Goal: Transaction & Acquisition: Book appointment/travel/reservation

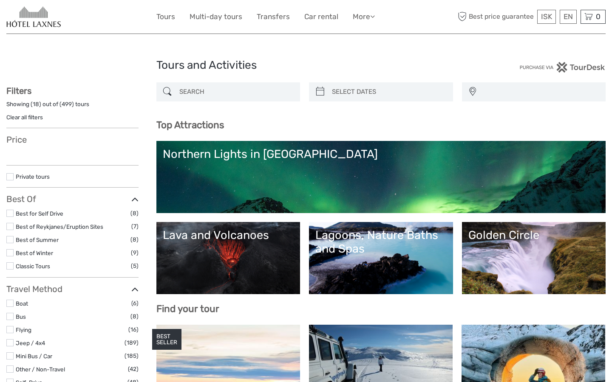
select select
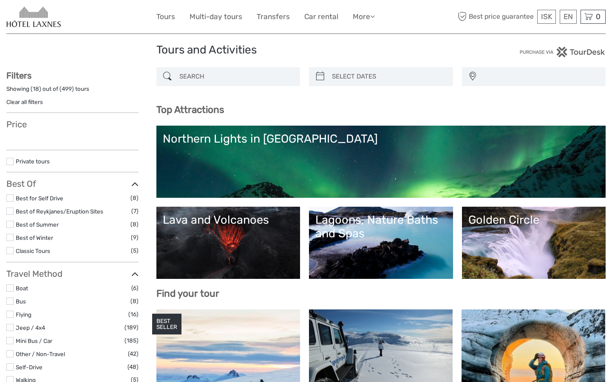
scroll to position [17, 0]
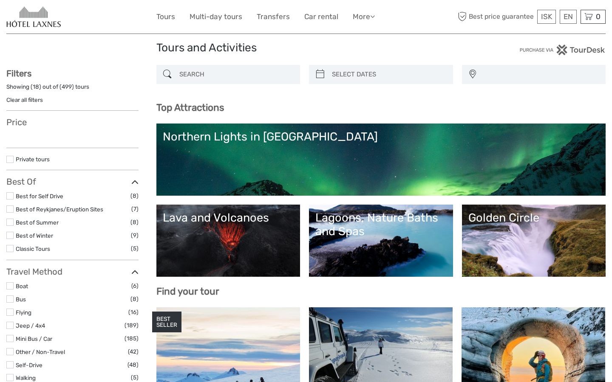
select select
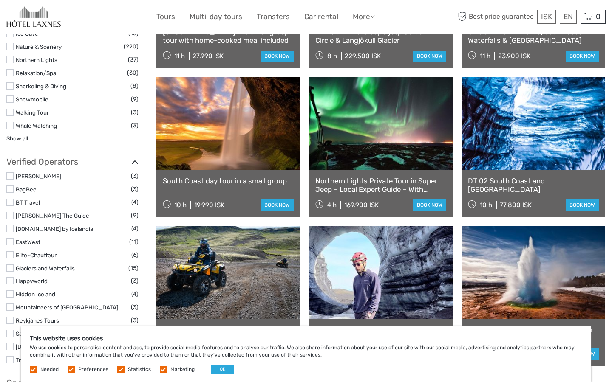
scroll to position [757, 0]
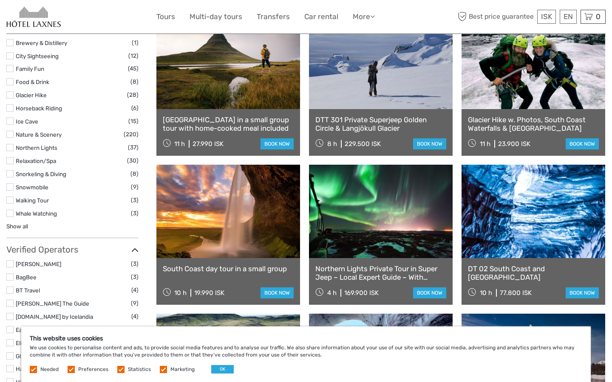
click at [244, 122] on link "[GEOGRAPHIC_DATA] in a small group tour with home-cooked meal included" at bounding box center [228, 124] width 131 height 17
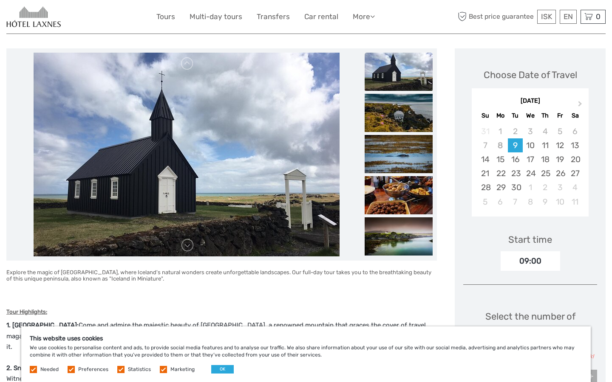
scroll to position [95, 0]
click at [187, 247] on link at bounding box center [188, 246] width 14 height 14
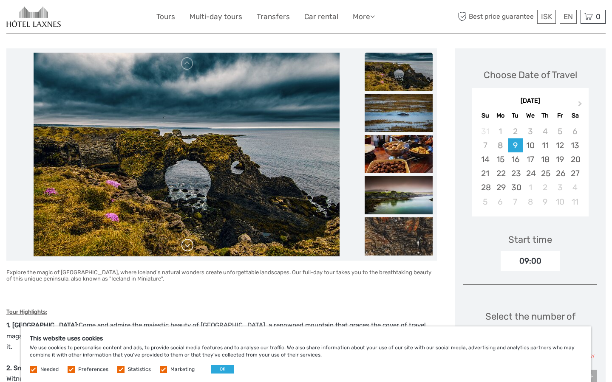
click at [187, 247] on link at bounding box center [188, 246] width 14 height 14
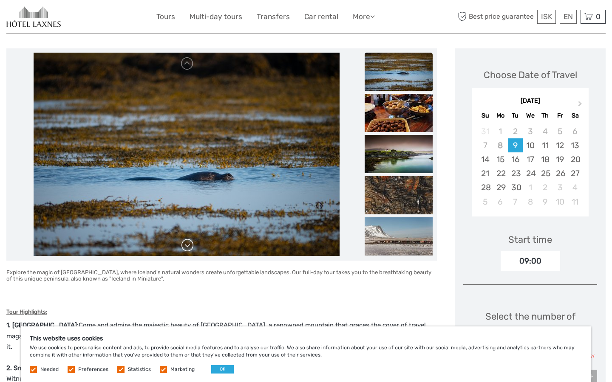
click at [187, 247] on link at bounding box center [188, 246] width 14 height 14
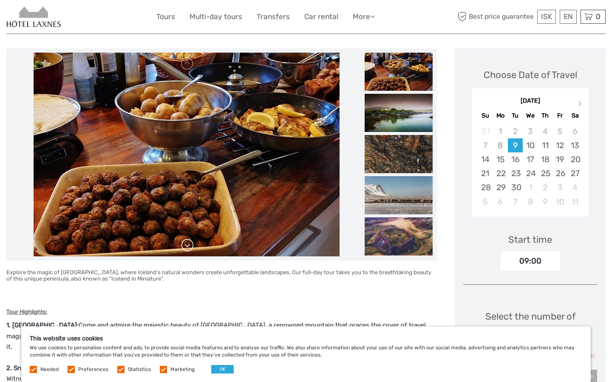
click at [185, 244] on link at bounding box center [188, 246] width 14 height 14
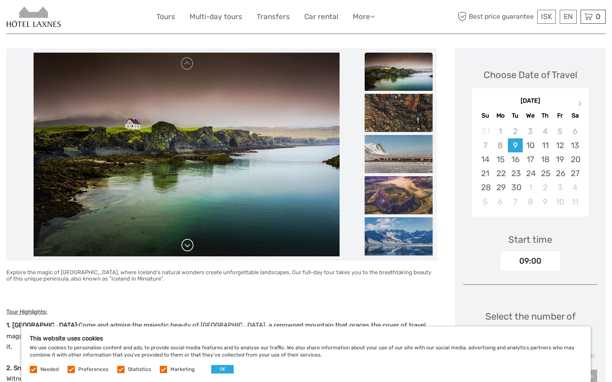
click at [185, 244] on link at bounding box center [188, 246] width 14 height 14
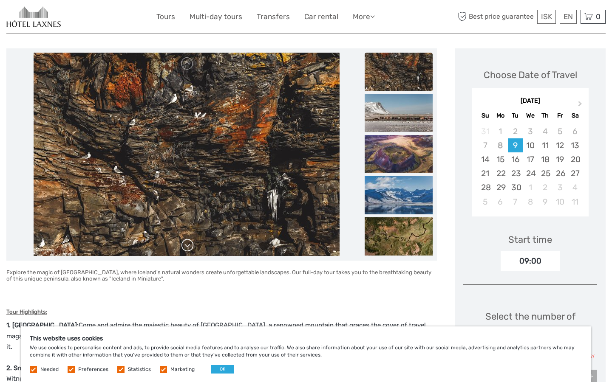
click at [185, 244] on link at bounding box center [188, 246] width 14 height 14
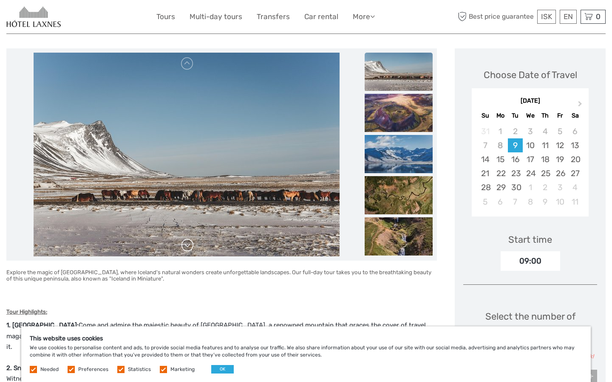
click at [185, 244] on link at bounding box center [188, 246] width 14 height 14
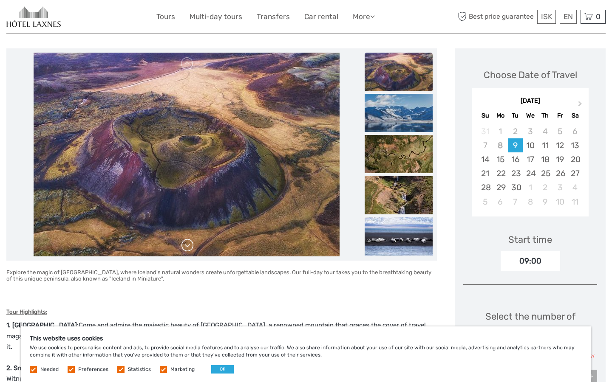
click at [185, 244] on link at bounding box center [188, 246] width 14 height 14
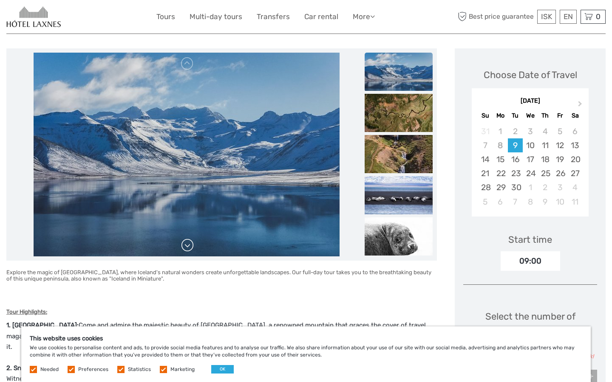
click at [185, 244] on link at bounding box center [188, 246] width 14 height 14
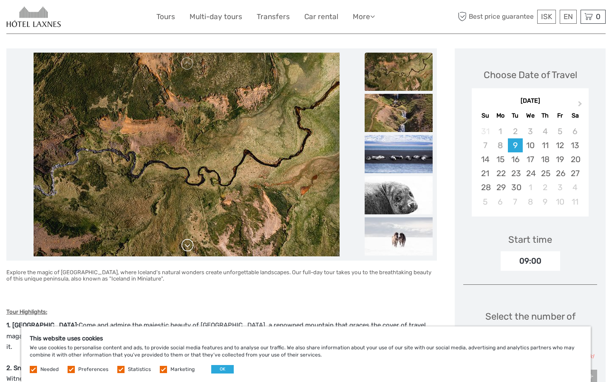
click at [185, 244] on link at bounding box center [188, 246] width 14 height 14
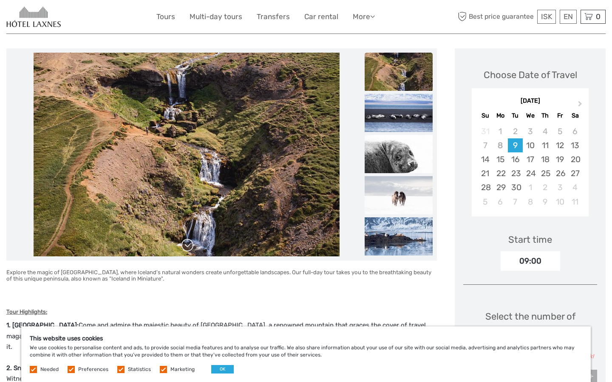
click at [185, 244] on link at bounding box center [188, 246] width 14 height 14
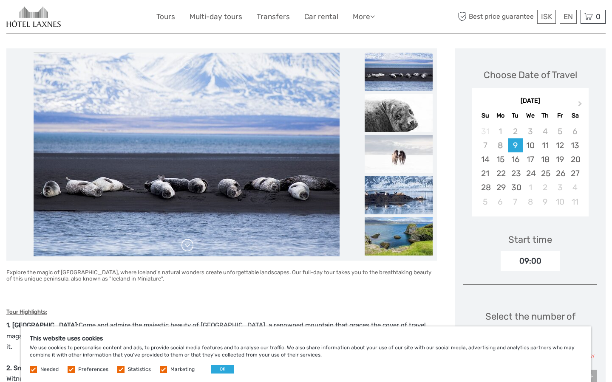
click at [185, 244] on link at bounding box center [188, 246] width 14 height 14
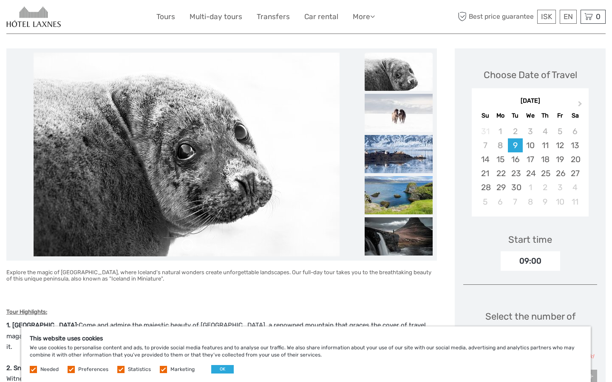
click at [185, 244] on link at bounding box center [188, 246] width 14 height 14
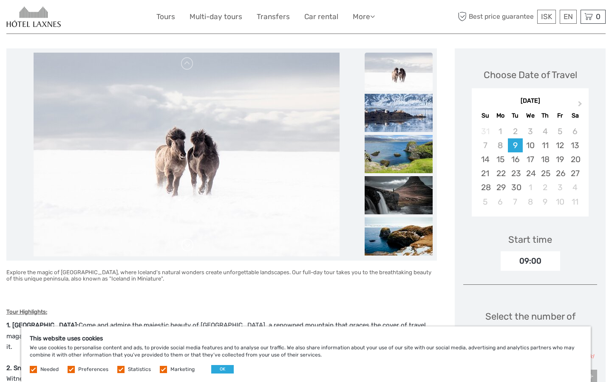
click at [185, 244] on link at bounding box center [188, 246] width 14 height 14
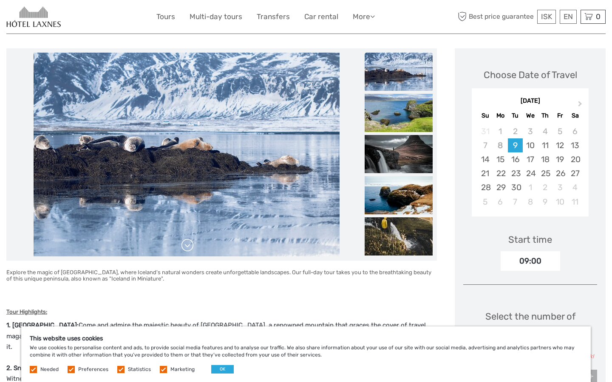
click at [185, 244] on link at bounding box center [188, 246] width 14 height 14
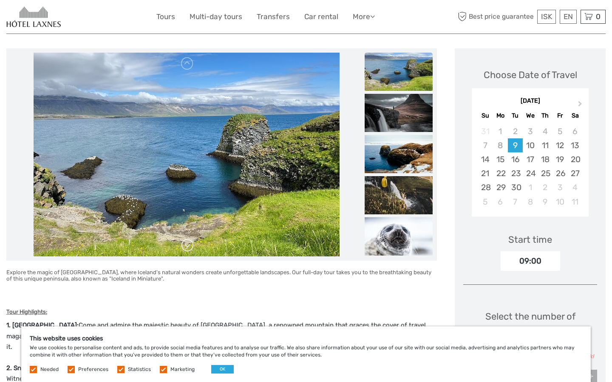
click at [185, 244] on link at bounding box center [188, 246] width 14 height 14
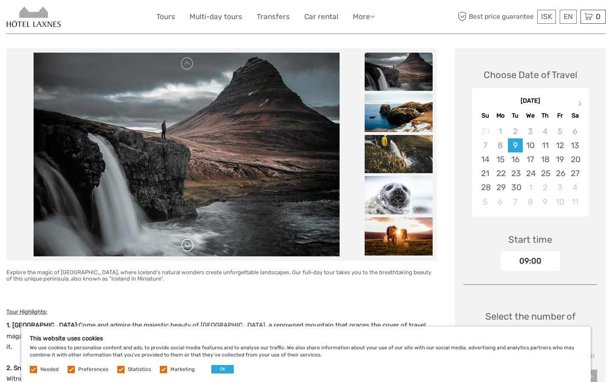
click at [185, 244] on link at bounding box center [188, 246] width 14 height 14
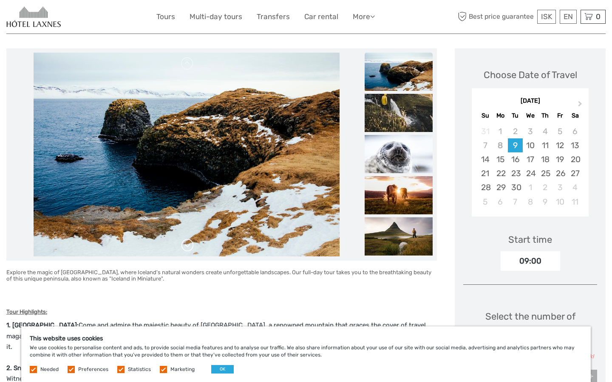
click at [185, 244] on link at bounding box center [188, 246] width 14 height 14
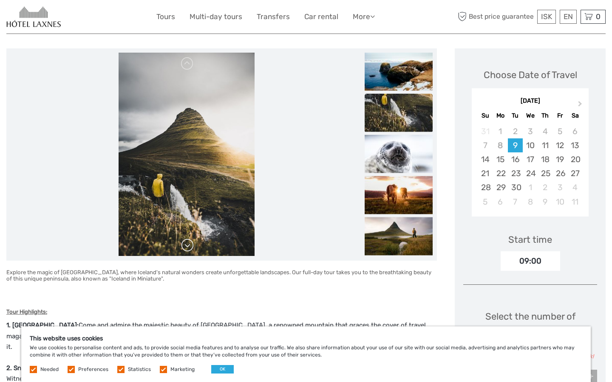
click at [185, 244] on link at bounding box center [188, 246] width 14 height 14
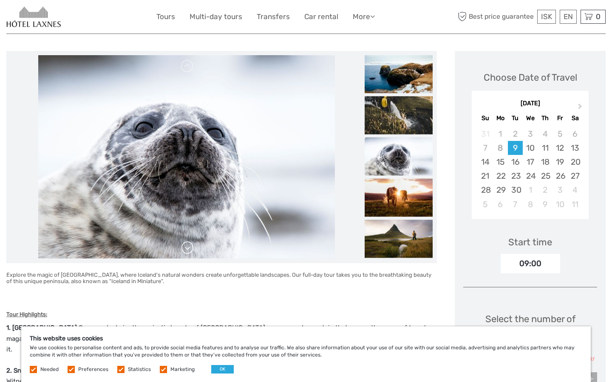
scroll to position [94, 0]
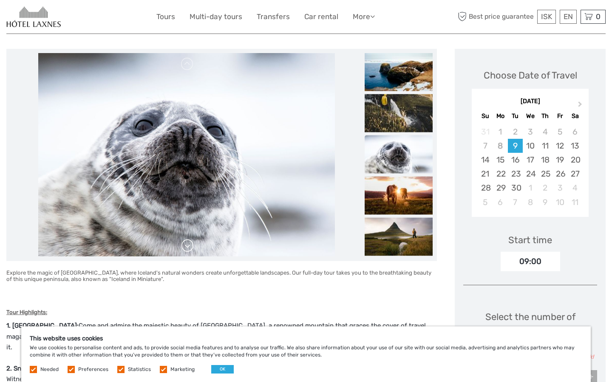
click at [185, 244] on link at bounding box center [188, 246] width 14 height 14
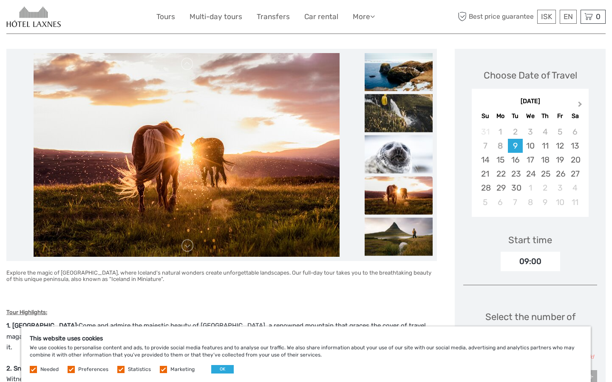
click at [578, 106] on button "Next Month" at bounding box center [581, 106] width 14 height 14
click at [572, 143] on div "8" at bounding box center [574, 146] width 15 height 14
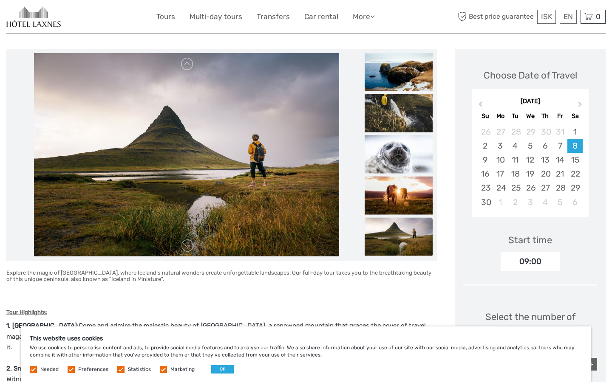
click at [510, 258] on div "09:00" at bounding box center [530, 262] width 59 height 20
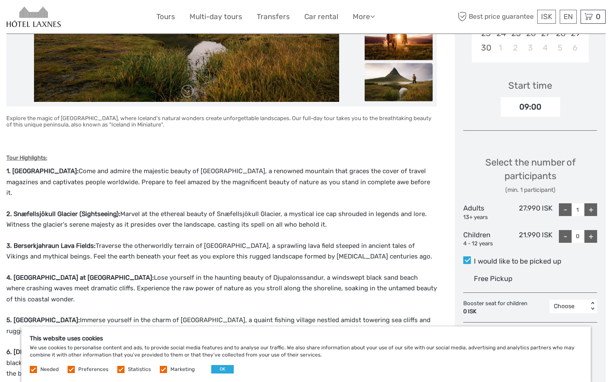
scroll to position [276, 0]
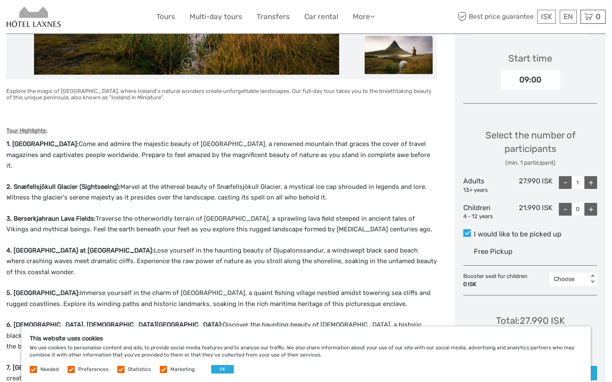
click at [591, 181] on div "+" at bounding box center [590, 182] width 13 height 13
type input "2"
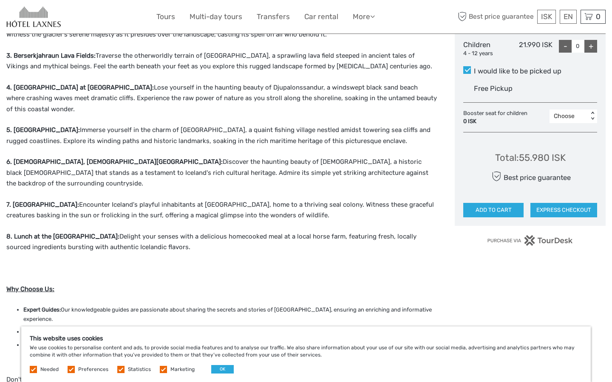
scroll to position [478, 0]
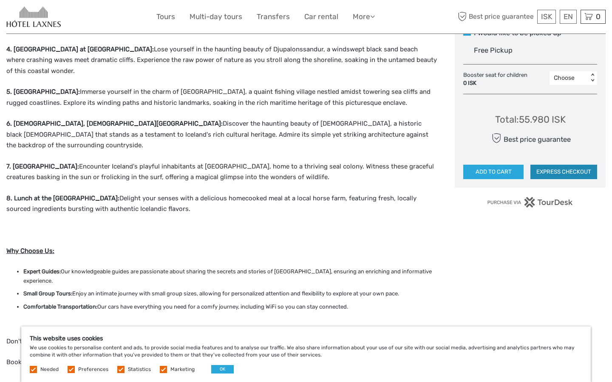
click at [548, 168] on button "EXPRESS CHECKOUT" at bounding box center [563, 172] width 67 height 14
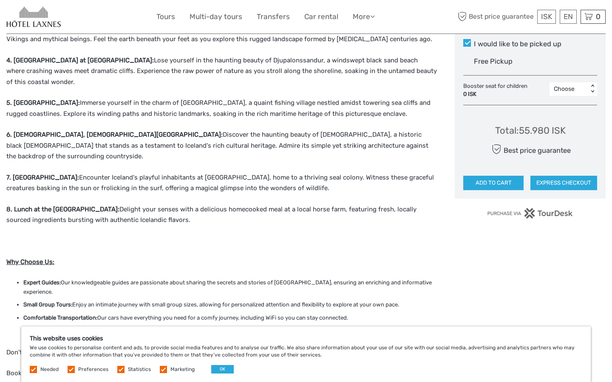
scroll to position [466, 0]
drag, startPoint x: 95, startPoint y: 89, endPoint x: 14, endPoint y: 92, distance: 80.8
click at [14, 99] on strong "5. [GEOGRAPHIC_DATA]:" at bounding box center [43, 103] width 74 height 8
click at [29, 99] on strong "5. [GEOGRAPHIC_DATA]:" at bounding box center [43, 103] width 74 height 8
drag, startPoint x: 94, startPoint y: 89, endPoint x: 14, endPoint y: 91, distance: 79.5
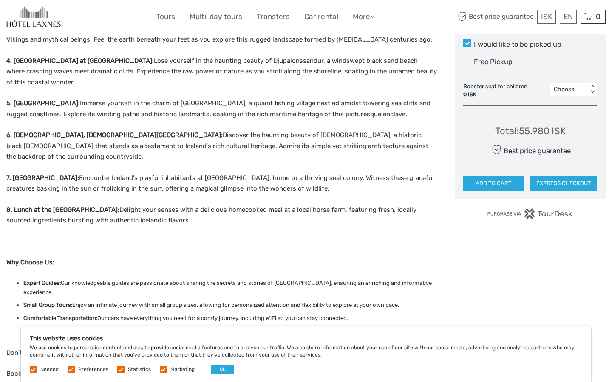
click at [14, 99] on strong "5. [GEOGRAPHIC_DATA]:" at bounding box center [43, 103] width 74 height 8
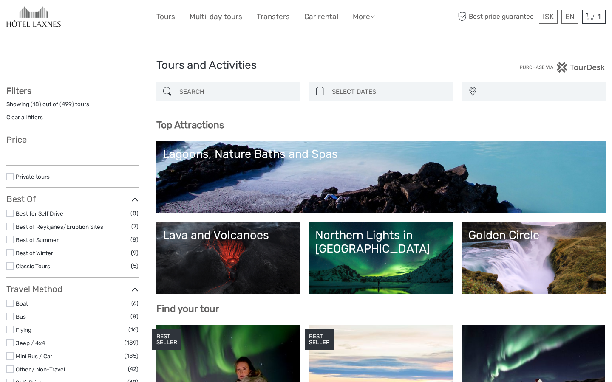
select select
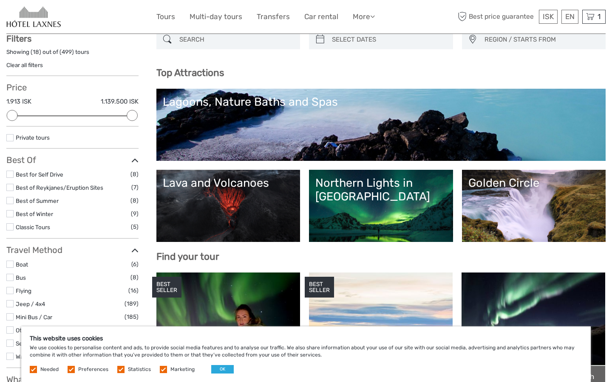
scroll to position [59, 0]
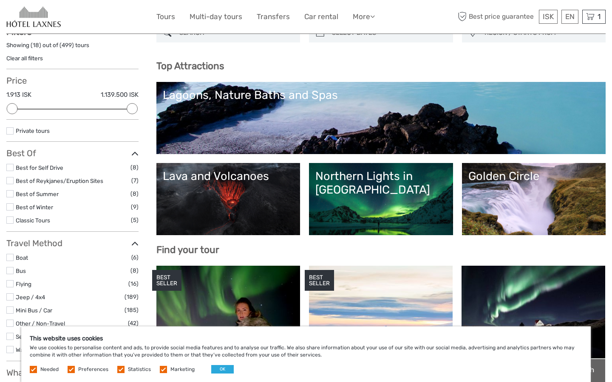
click at [377, 200] on link "Northern Lights in Iceland" at bounding box center [380, 199] width 131 height 59
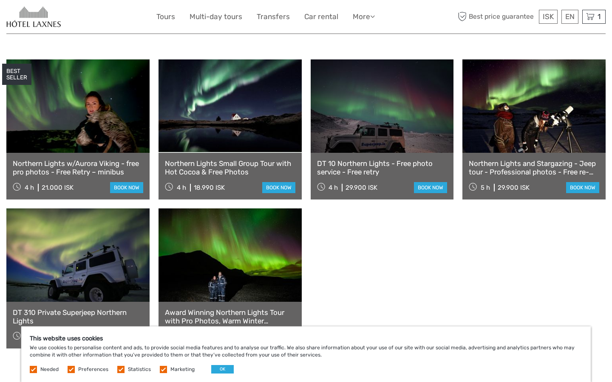
scroll to position [289, 0]
click at [119, 117] on link at bounding box center [77, 105] width 143 height 93
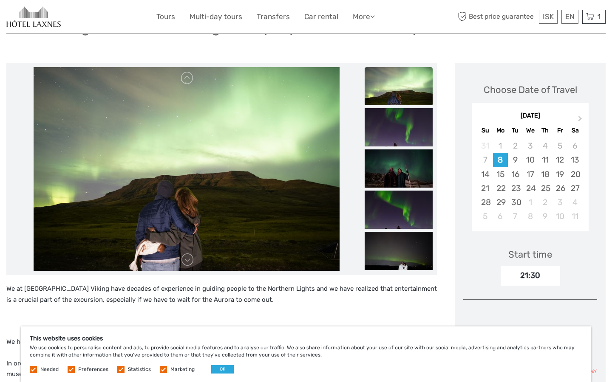
scroll to position [91, 0]
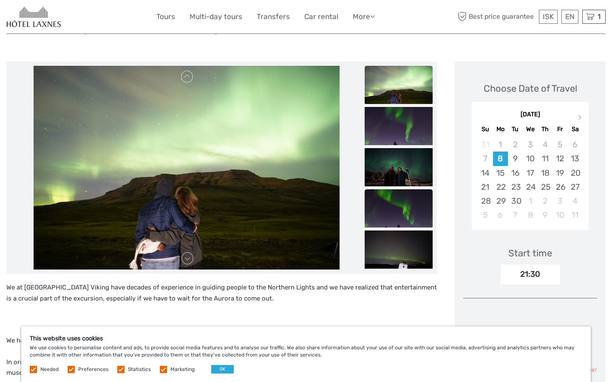
click at [408, 202] on img at bounding box center [399, 209] width 68 height 38
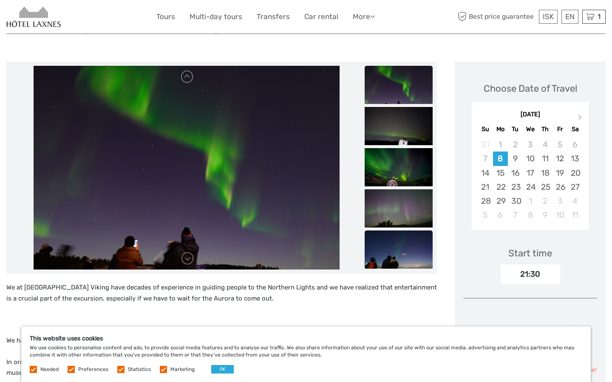
click at [403, 234] on img at bounding box center [399, 250] width 68 height 38
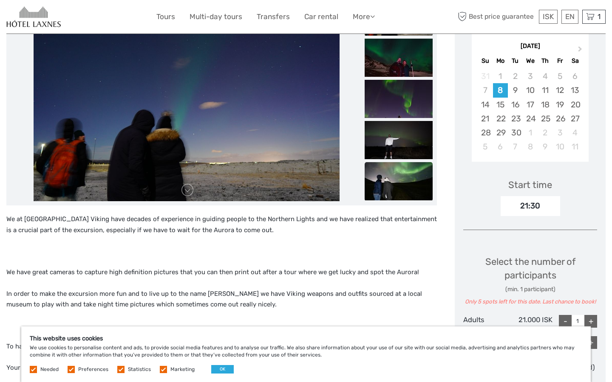
scroll to position [159, 0]
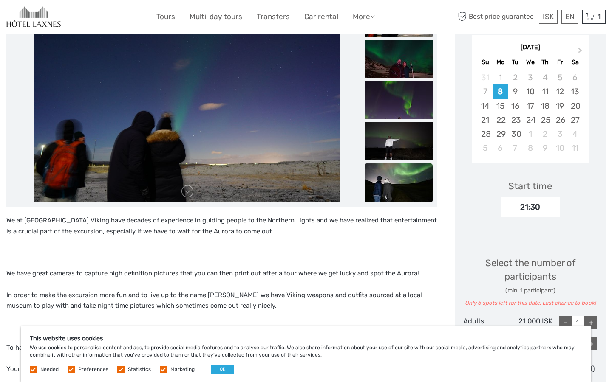
click at [397, 180] on img at bounding box center [399, 183] width 68 height 38
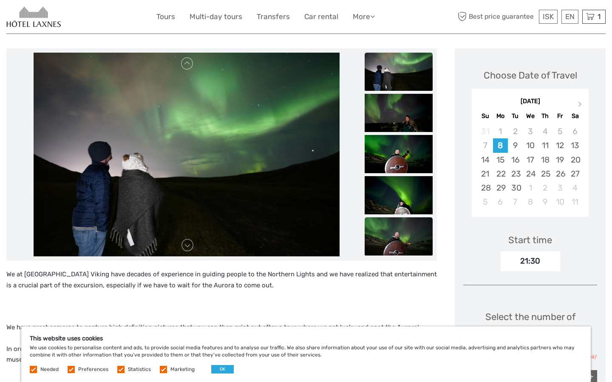
scroll to position [72, 0]
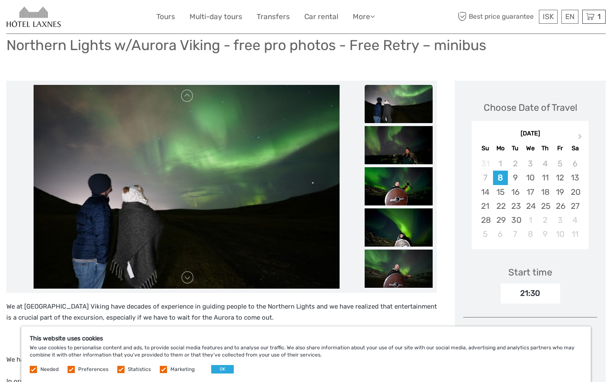
click at [394, 102] on img at bounding box center [399, 104] width 68 height 38
click at [396, 134] on img at bounding box center [399, 145] width 68 height 38
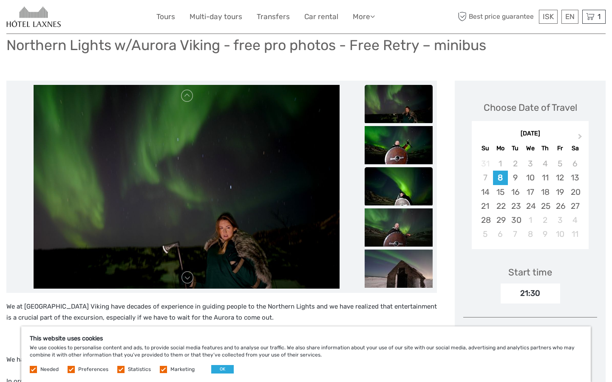
click at [399, 172] on img at bounding box center [399, 186] width 68 height 38
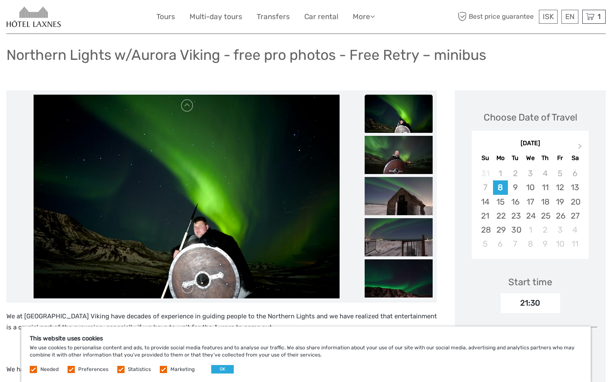
scroll to position [54, 0]
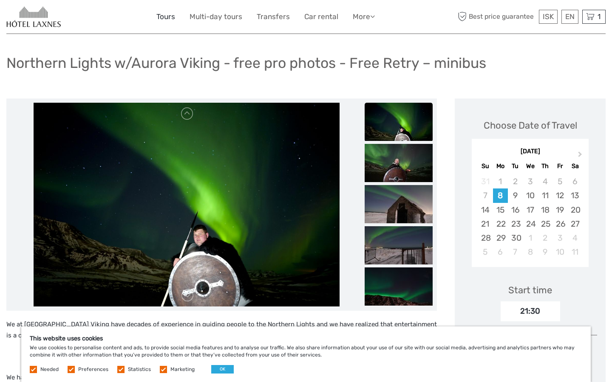
click at [169, 16] on link "Tours" at bounding box center [165, 17] width 19 height 12
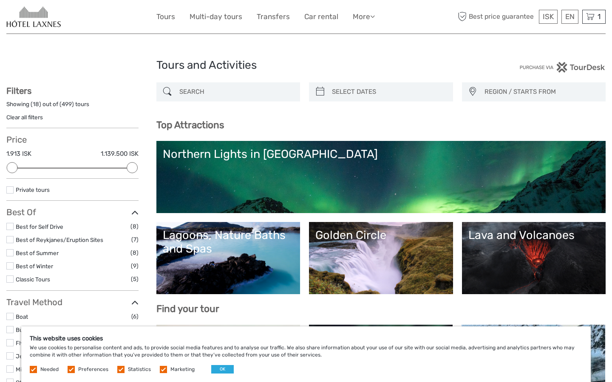
select select
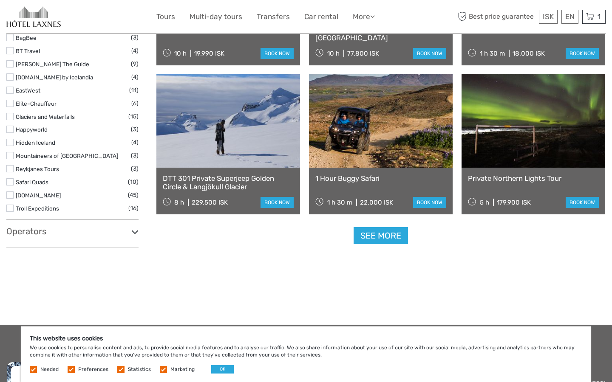
scroll to position [997, 0]
click at [398, 241] on link "See more" at bounding box center [381, 235] width 54 height 17
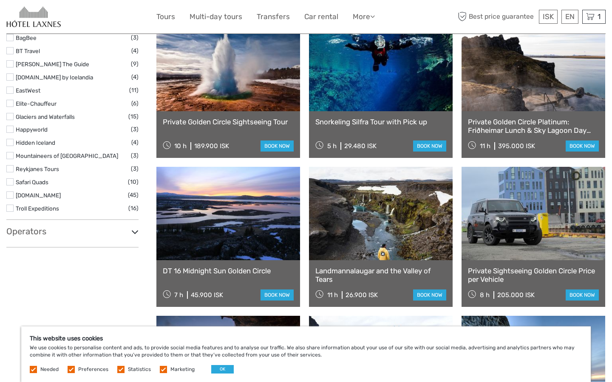
click at [380, 270] on link "Landmannalaugar and the Valley of Tears" at bounding box center [380, 275] width 131 height 17
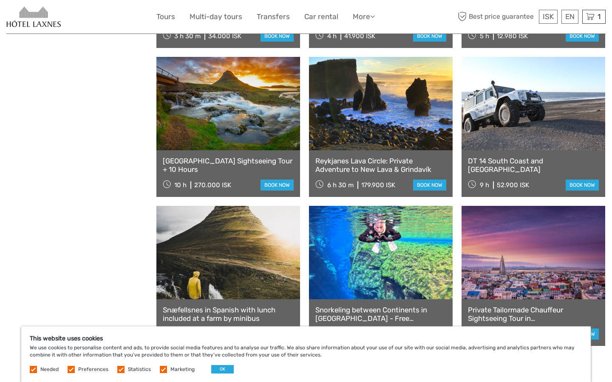
scroll to position [1555, 0]
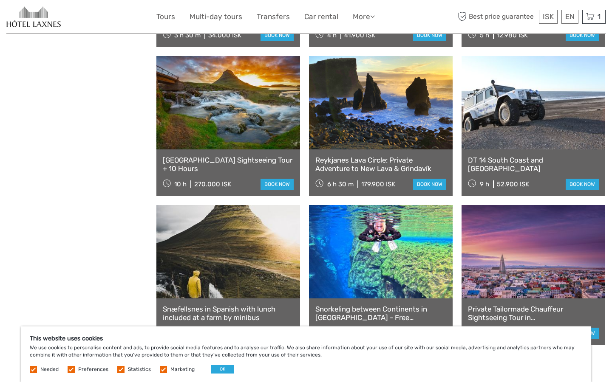
click at [229, 139] on link at bounding box center [228, 102] width 144 height 93
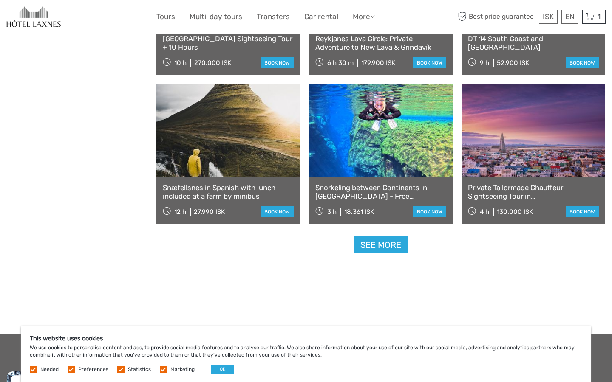
scroll to position [1676, 0]
click at [399, 241] on link "See more" at bounding box center [381, 245] width 54 height 17
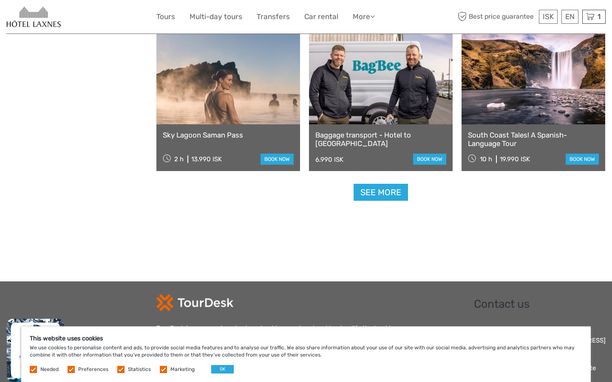
scroll to position [2624, 0]
click at [428, 161] on link "book now" at bounding box center [429, 159] width 33 height 11
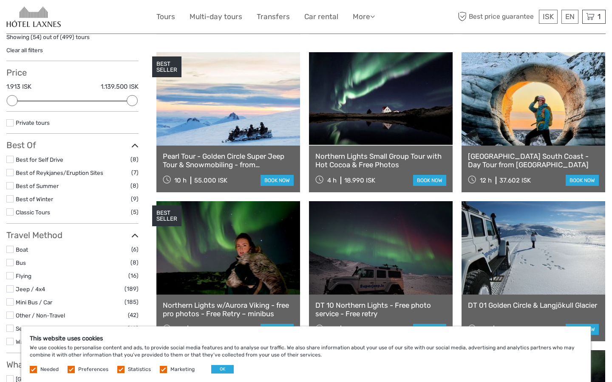
scroll to position [66, 0]
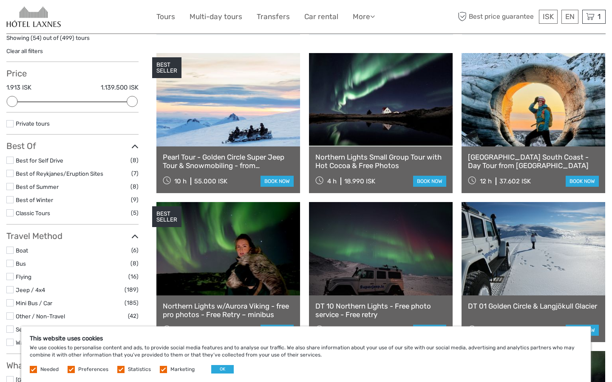
click at [8, 198] on label at bounding box center [9, 199] width 7 height 7
click at [0, 0] on input "checkbox" at bounding box center [0, 0] width 0 height 0
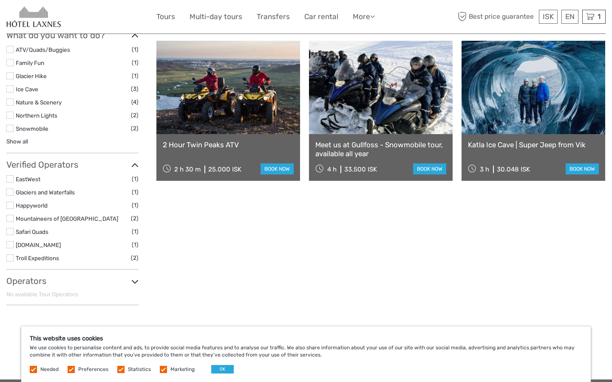
scroll to position [396, 0]
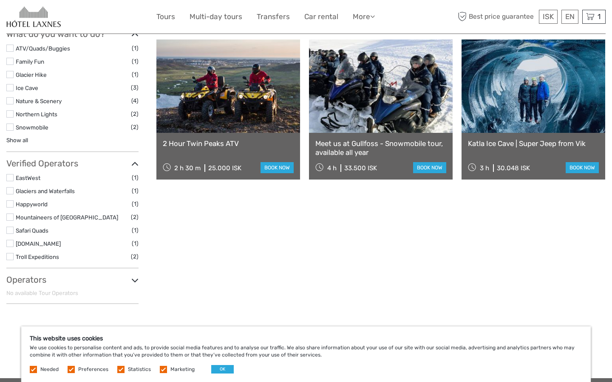
click at [10, 174] on label at bounding box center [9, 177] width 7 height 7
click at [0, 0] on input "checkbox" at bounding box center [0, 0] width 0 height 0
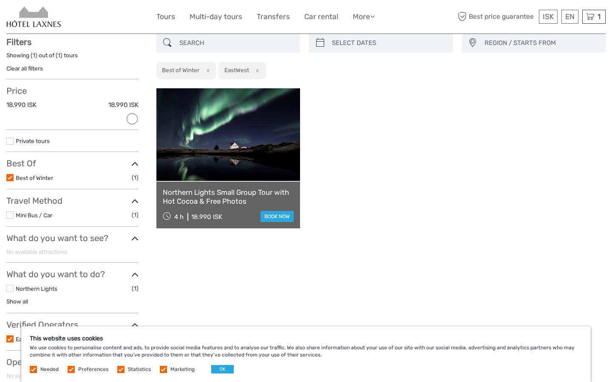
scroll to position [48, 0]
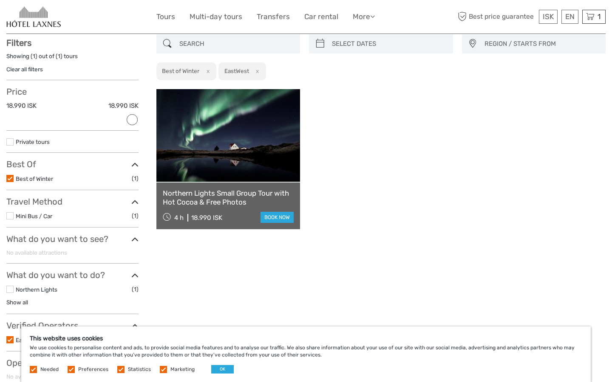
click at [9, 177] on label at bounding box center [9, 178] width 7 height 7
click at [0, 0] on input "checkbox" at bounding box center [0, 0] width 0 height 0
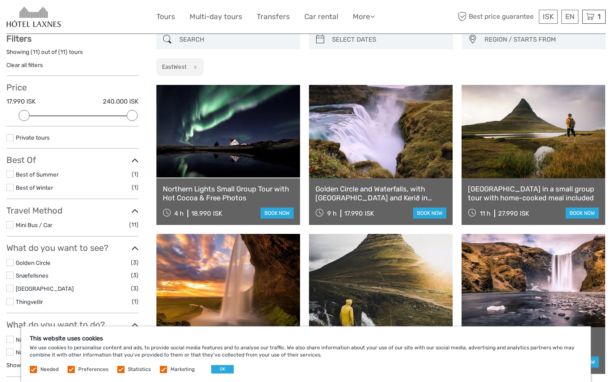
scroll to position [82, 0]
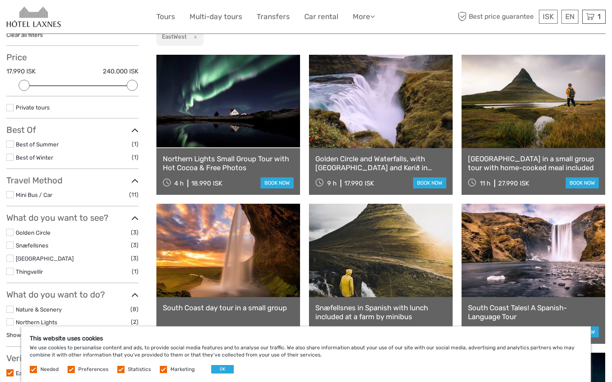
click at [510, 173] on div "Snæfellsnes Peninsula in a small group tour with home-cooked meal included 11 h…" at bounding box center [534, 171] width 144 height 47
click at [503, 139] on link at bounding box center [534, 101] width 144 height 93
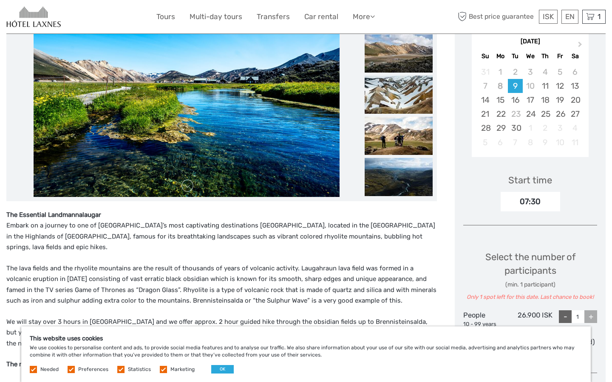
scroll to position [154, 0]
click at [239, 166] on img at bounding box center [187, 96] width 306 height 204
click at [393, 143] on img at bounding box center [399, 136] width 68 height 38
